Goal: Task Accomplishment & Management: Manage account settings

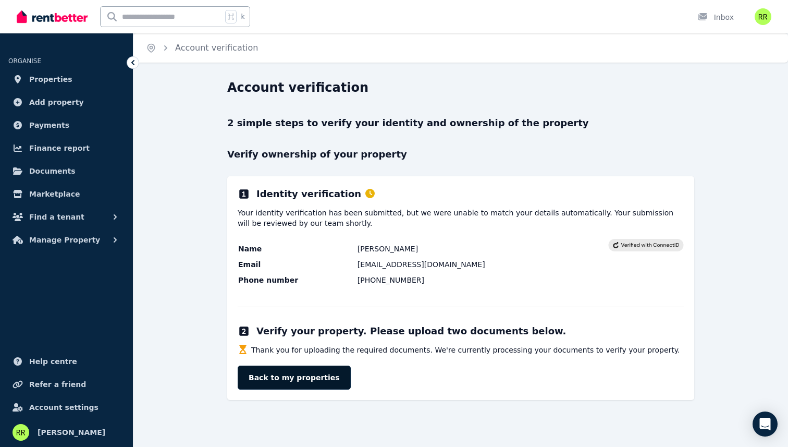
click at [264, 374] on link "Back to my properties" at bounding box center [294, 377] width 113 height 24
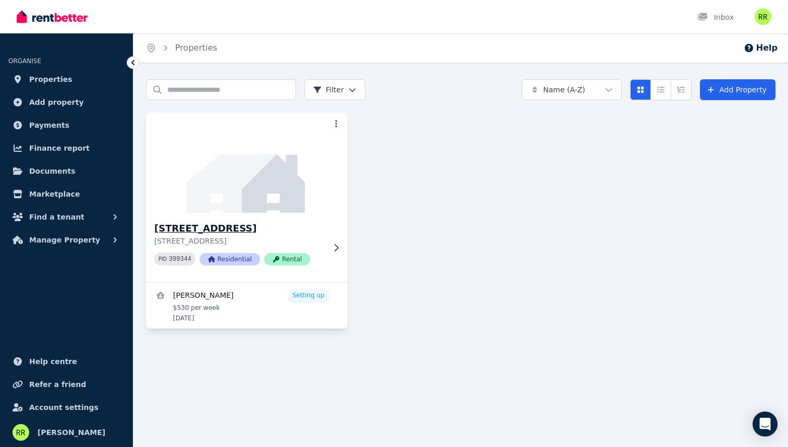
click at [304, 241] on p "2 Eucalyptus St, Jackass Flat VIC 3556" at bounding box center [239, 241] width 170 height 10
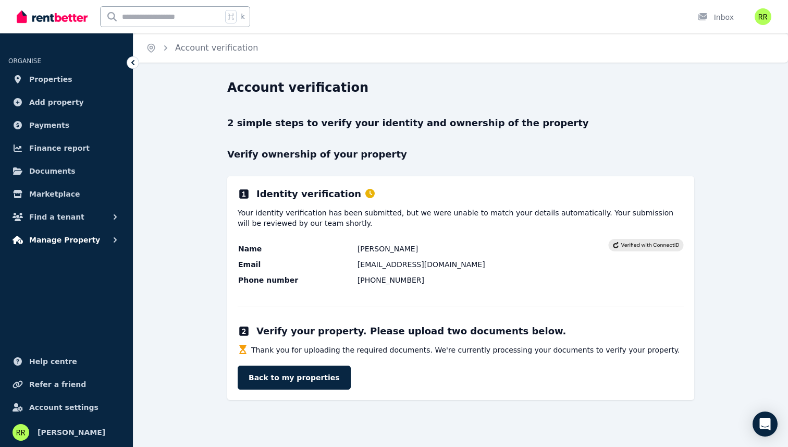
click at [69, 246] on button "Manage Property" at bounding box center [66, 239] width 116 height 21
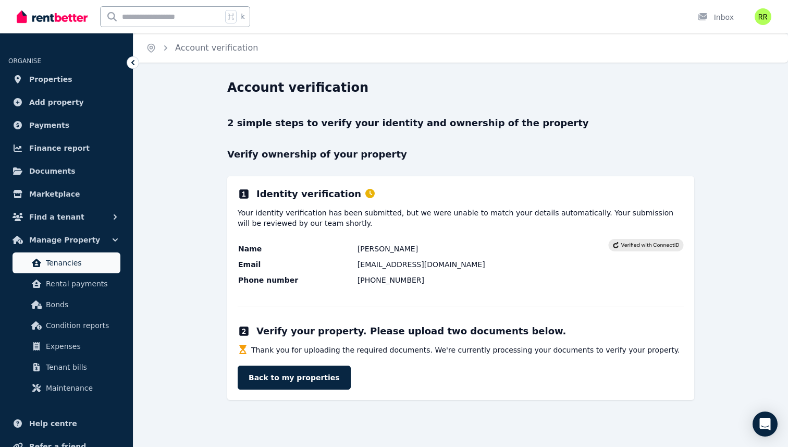
click at [68, 265] on span "Tenancies" at bounding box center [81, 262] width 70 height 13
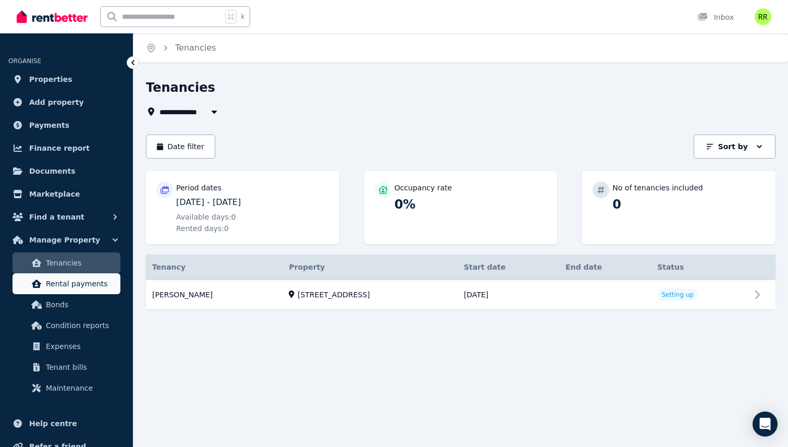
click at [71, 281] on span "Rental payments" at bounding box center [81, 283] width 70 height 13
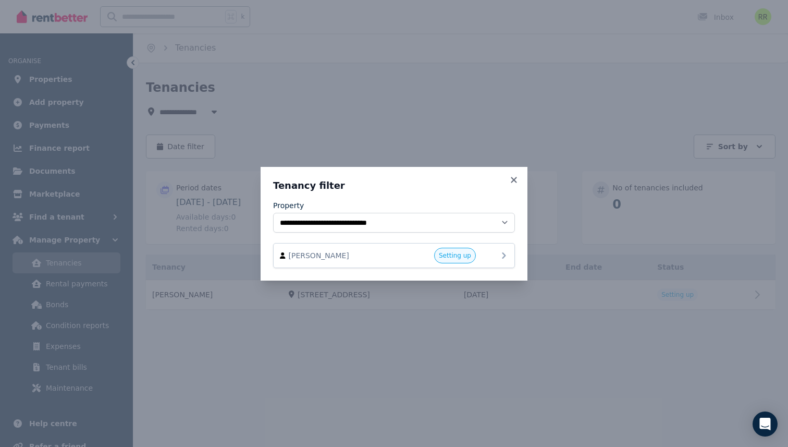
click at [427, 262] on div "Setting up" at bounding box center [444, 256] width 63 height 16
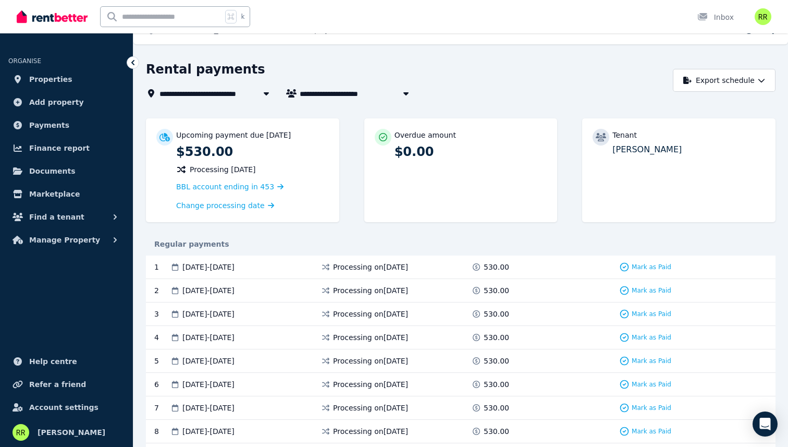
scroll to position [19, 0]
click at [236, 167] on span "Processing [DATE]" at bounding box center [223, 168] width 66 height 10
click at [231, 168] on span "Processing [DATE]" at bounding box center [223, 168] width 66 height 10
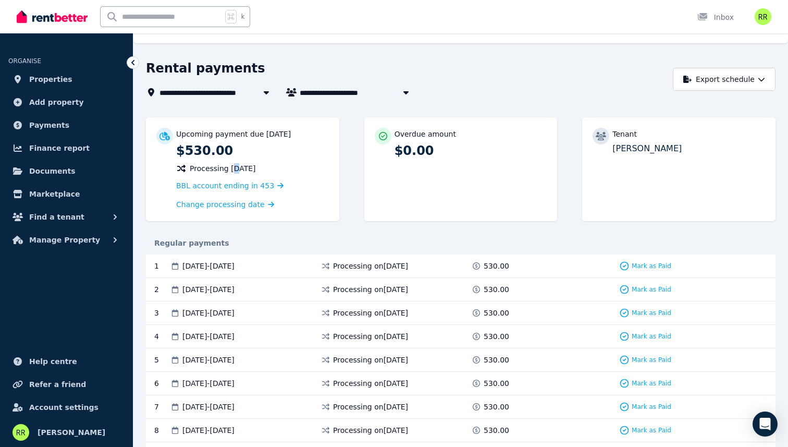
click at [231, 168] on span "Processing [DATE]" at bounding box center [223, 168] width 66 height 10
click at [239, 172] on span "Processing [DATE]" at bounding box center [223, 168] width 66 height 10
